Goal: Obtain resource: Download file/media

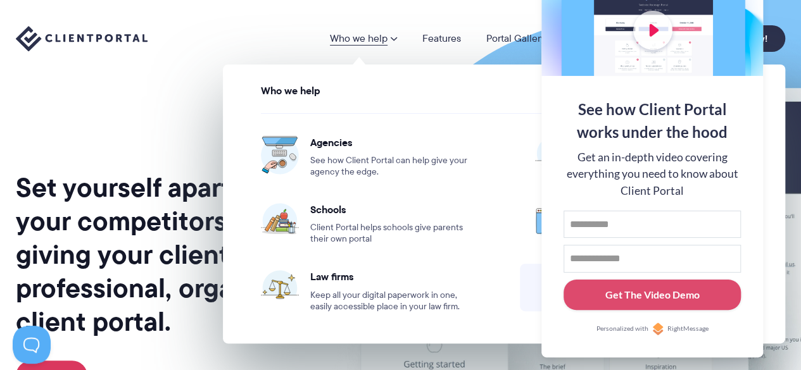
click at [203, 79] on div "Set yourself apart from your competitors by giving your clients a professional,…" at bounding box center [170, 313] width 308 height 607
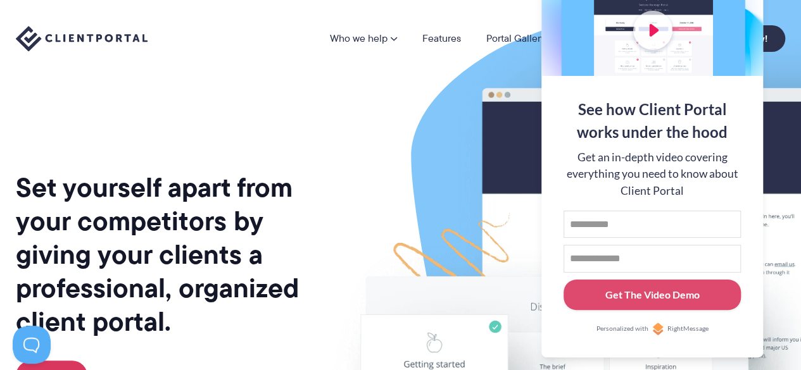
click at [495, 220] on img at bounding box center [662, 313] width 710 height 607
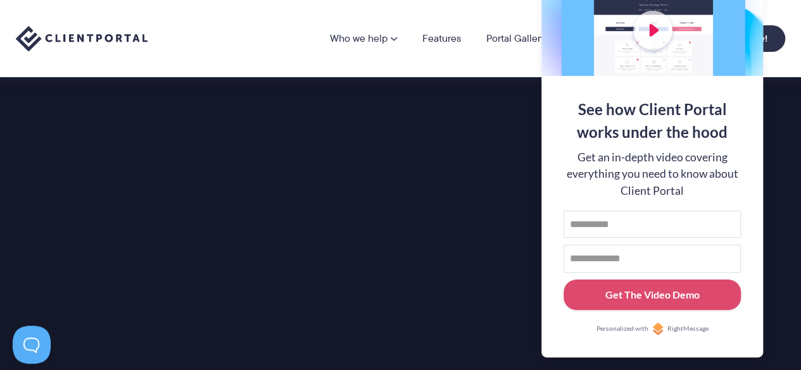
scroll to position [1773, 0]
click at [780, 16] on button at bounding box center [784, 15] width 15 height 15
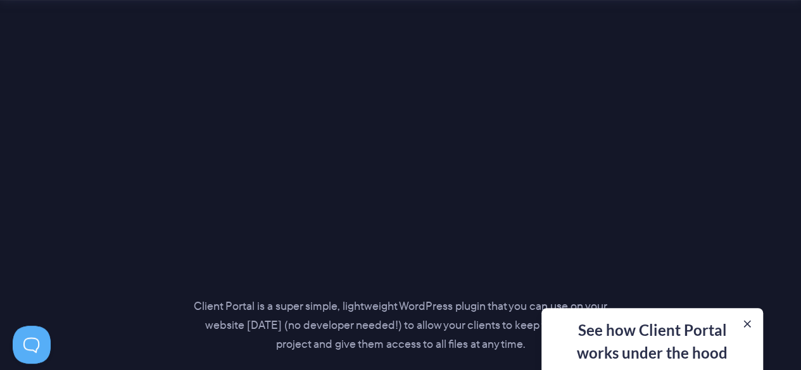
scroll to position [1899, 0]
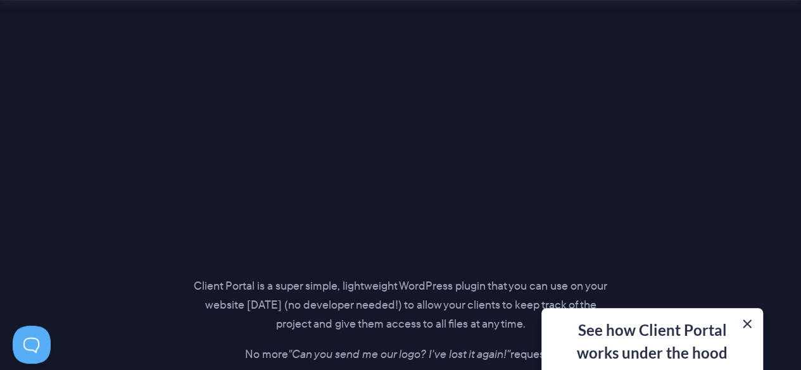
click at [746, 322] on button at bounding box center [746, 324] width 15 height 15
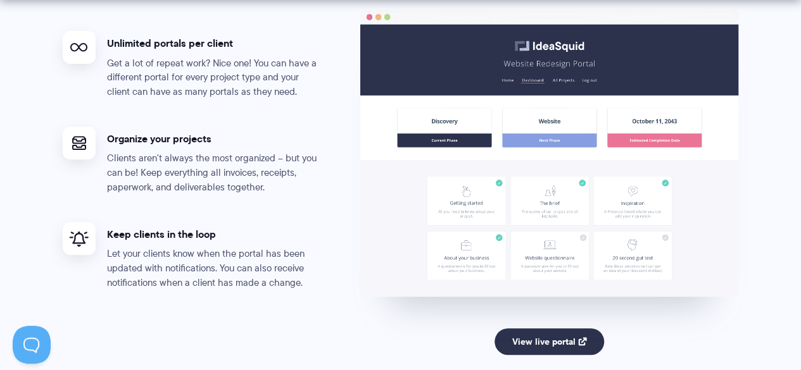
scroll to position [2659, 0]
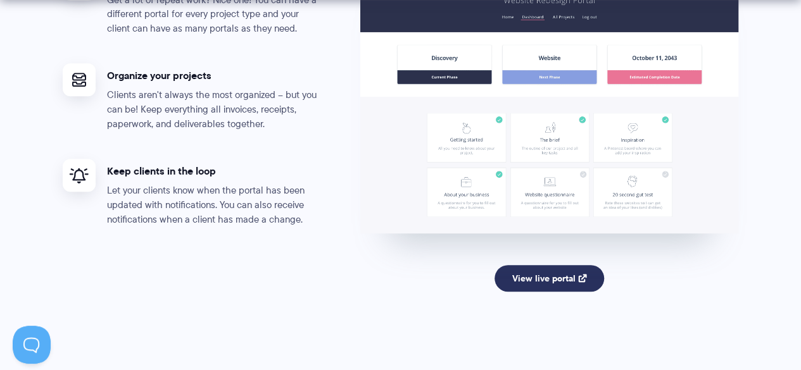
click at [532, 287] on link "View live portal" at bounding box center [549, 278] width 110 height 27
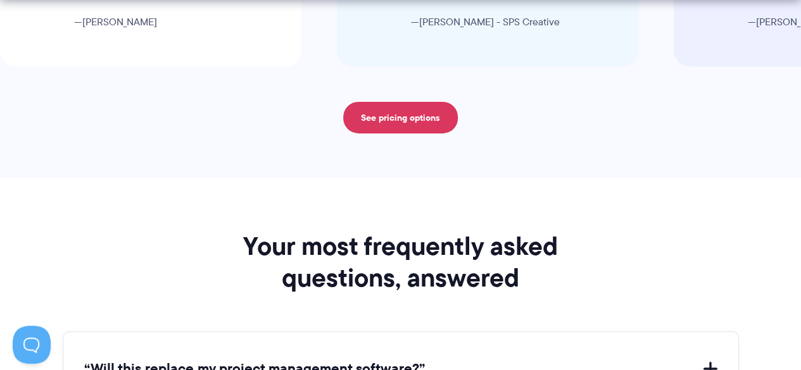
scroll to position [4621, 0]
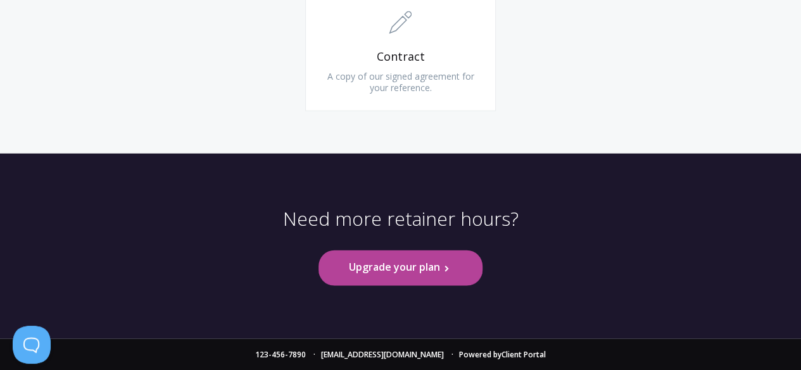
scroll to position [1176, 0]
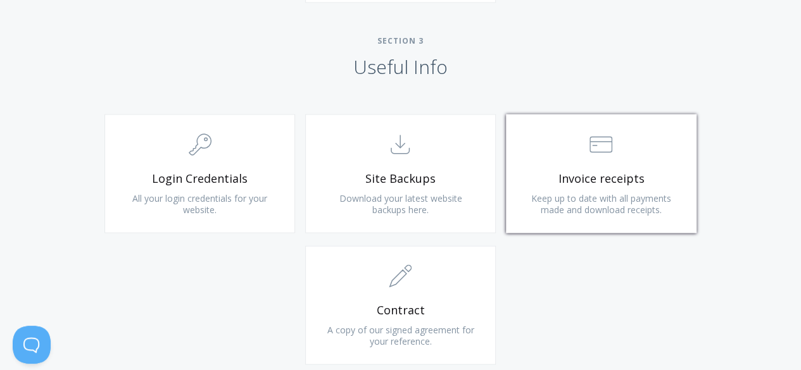
click at [553, 191] on link ".st0{fill:none;stroke:#000000;stroke-width:2;stroke-miterlimit:10;} Financial I…" at bounding box center [601, 173] width 191 height 119
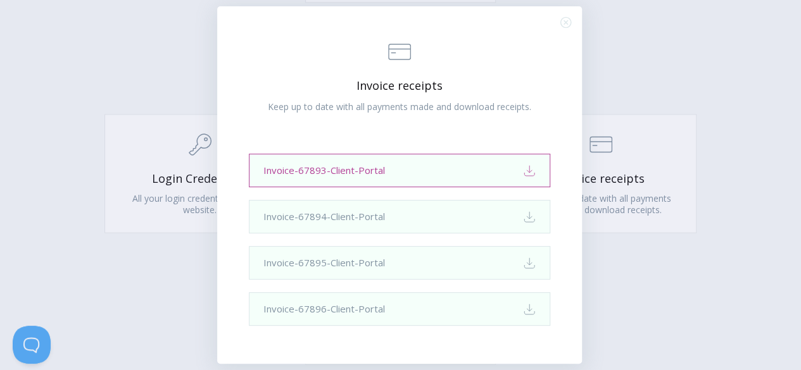
click at [484, 167] on link "Invoice-67893-Client-Portal Download" at bounding box center [399, 171] width 301 height 34
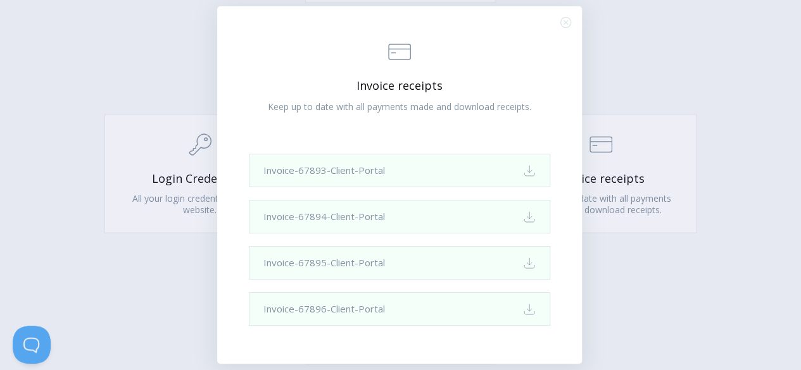
click at [676, 85] on div ".st0{fill:none;stroke:#000000;stroke-width:2;stroke-miterlimit:10;} Financial I…" at bounding box center [400, 185] width 801 height 370
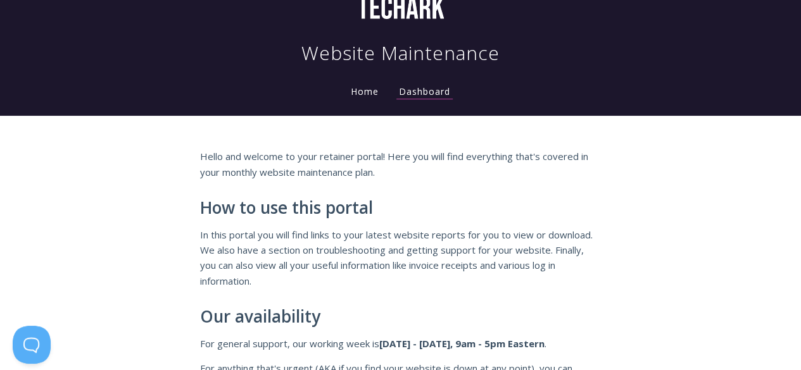
scroll to position [0, 0]
